Goal: Find specific page/section: Find specific page/section

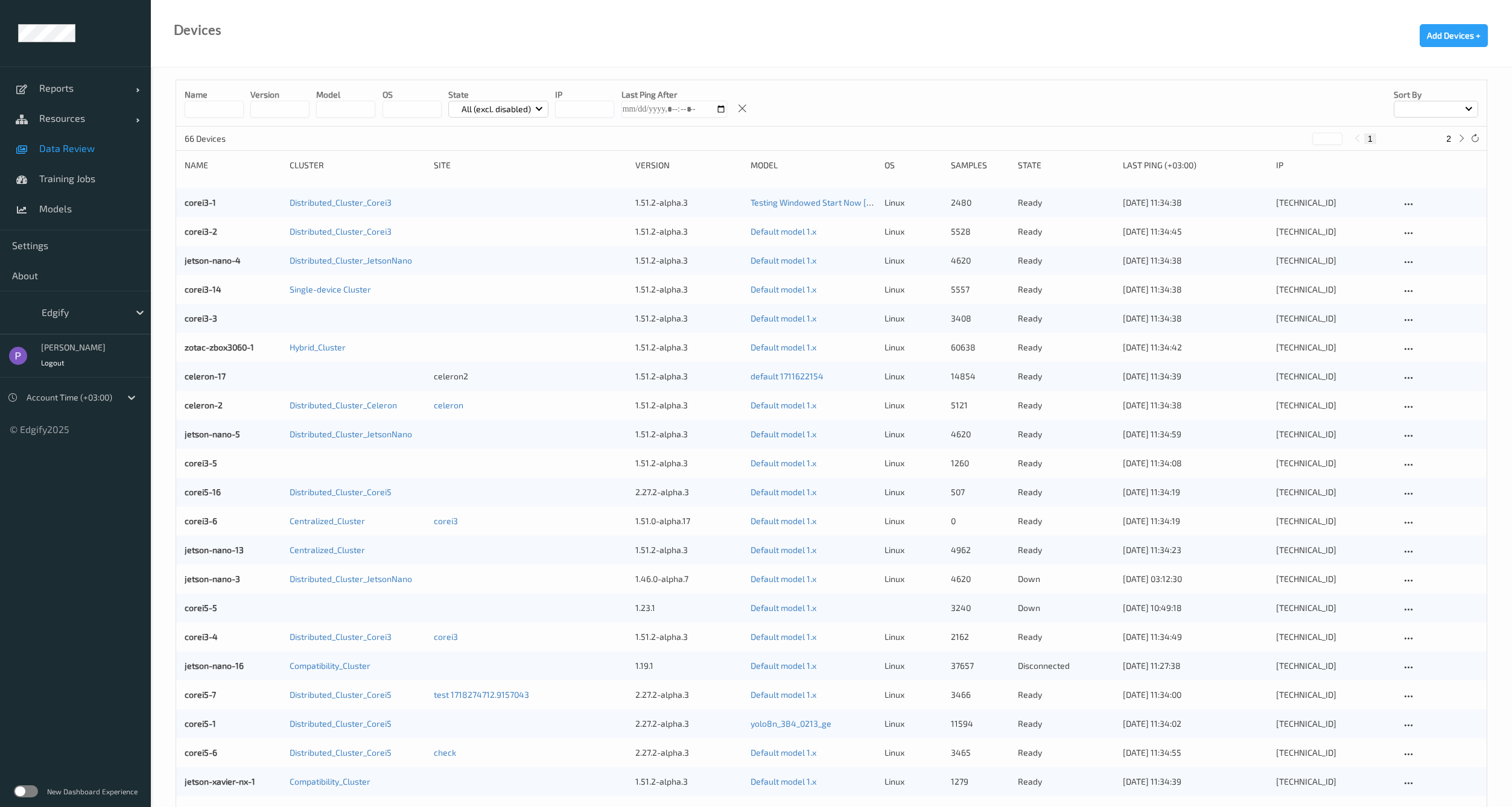
click at [43, 154] on link "Data Review" at bounding box center [75, 148] width 151 height 30
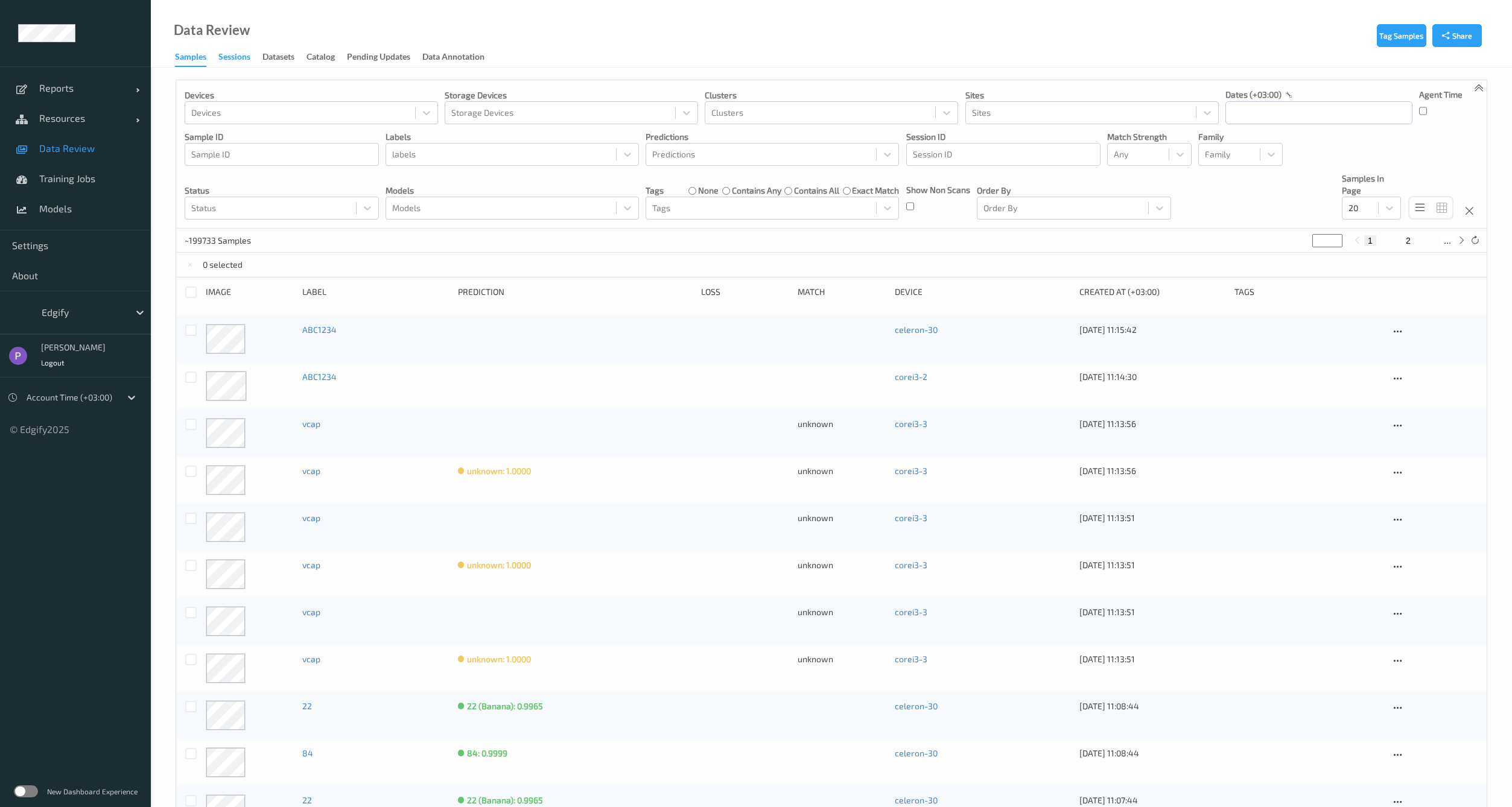
click at [224, 52] on div "Sessions" at bounding box center [233, 59] width 32 height 16
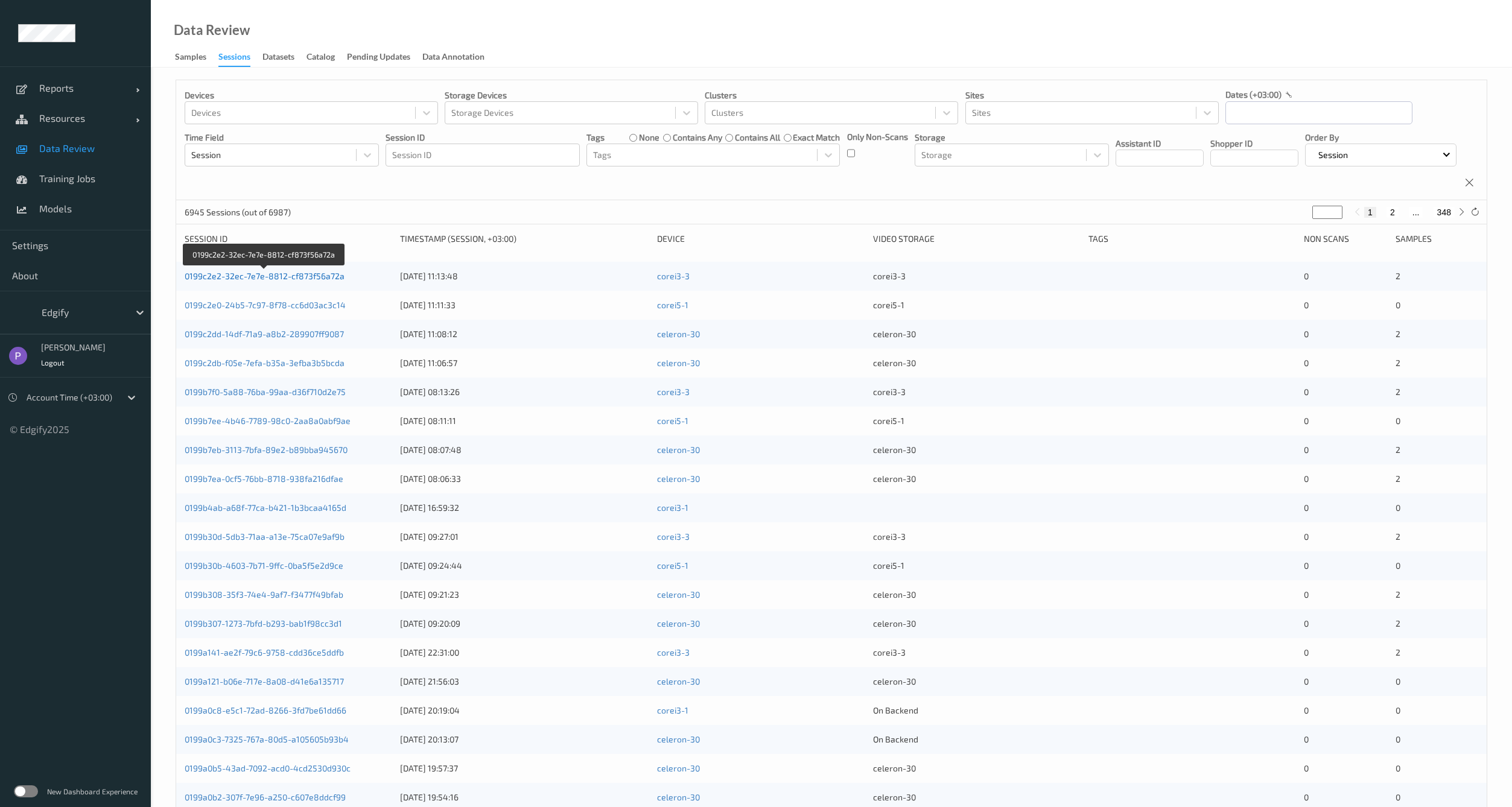
click at [246, 281] on link "0199c2e2-32ec-7e7e-8812-cf873f56a72a" at bounding box center [264, 276] width 160 height 10
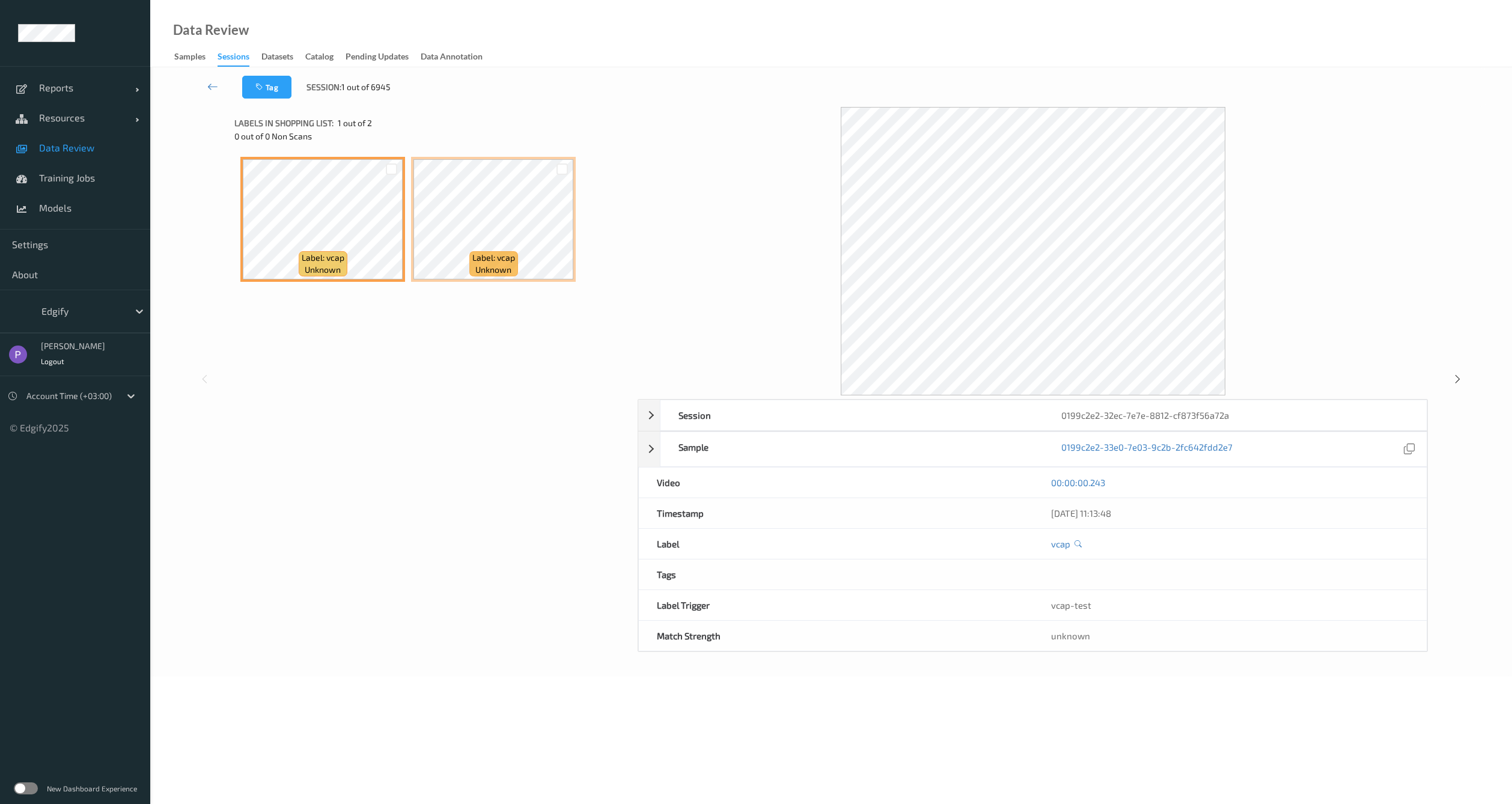
click at [19, 790] on label at bounding box center [26, 789] width 24 height 12
